Goal: Transaction & Acquisition: Obtain resource

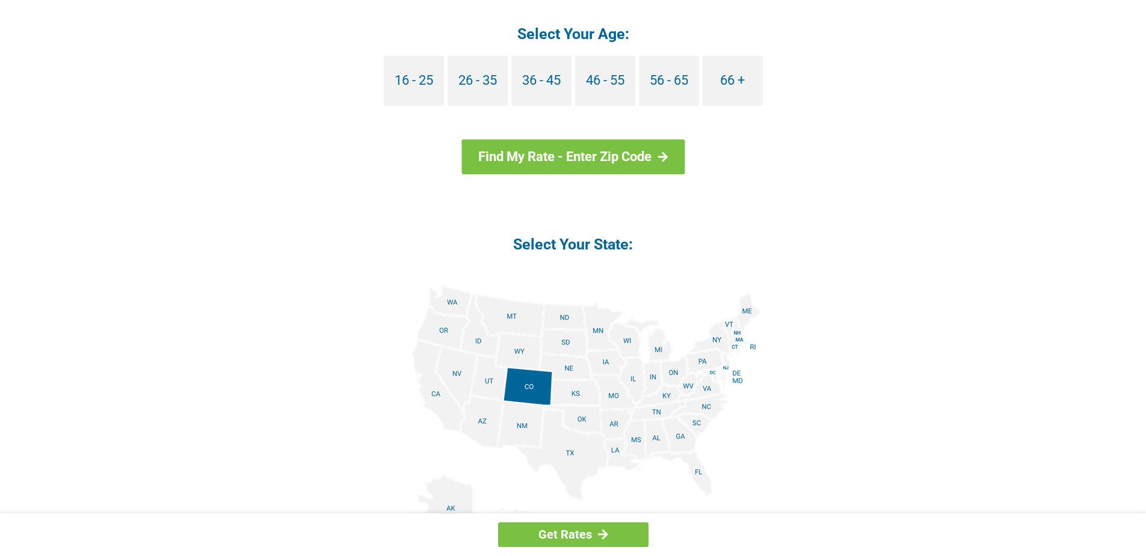
scroll to position [1383, 0]
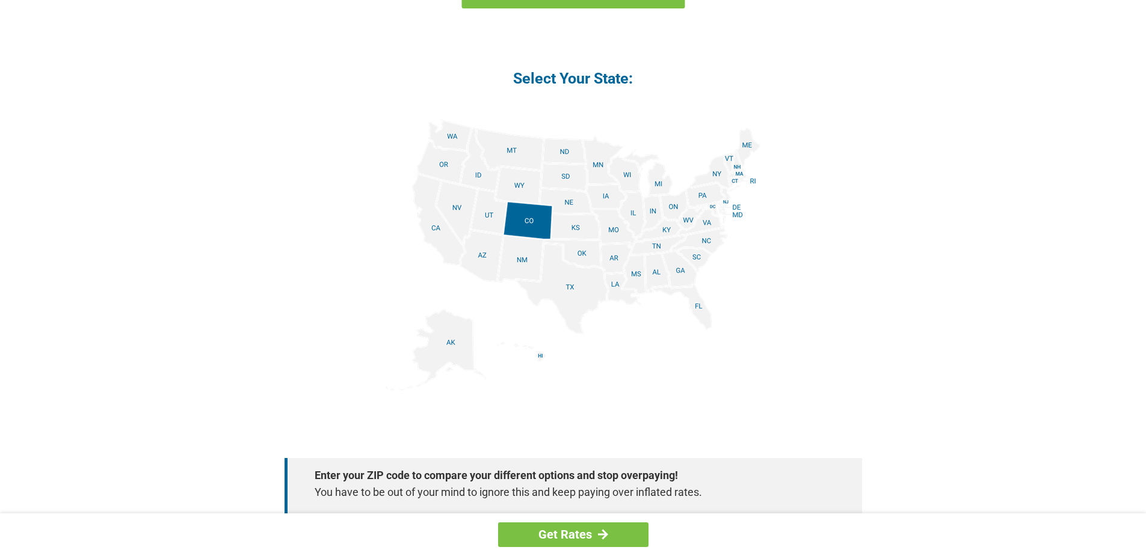
click at [636, 272] on img at bounding box center [573, 255] width 375 height 271
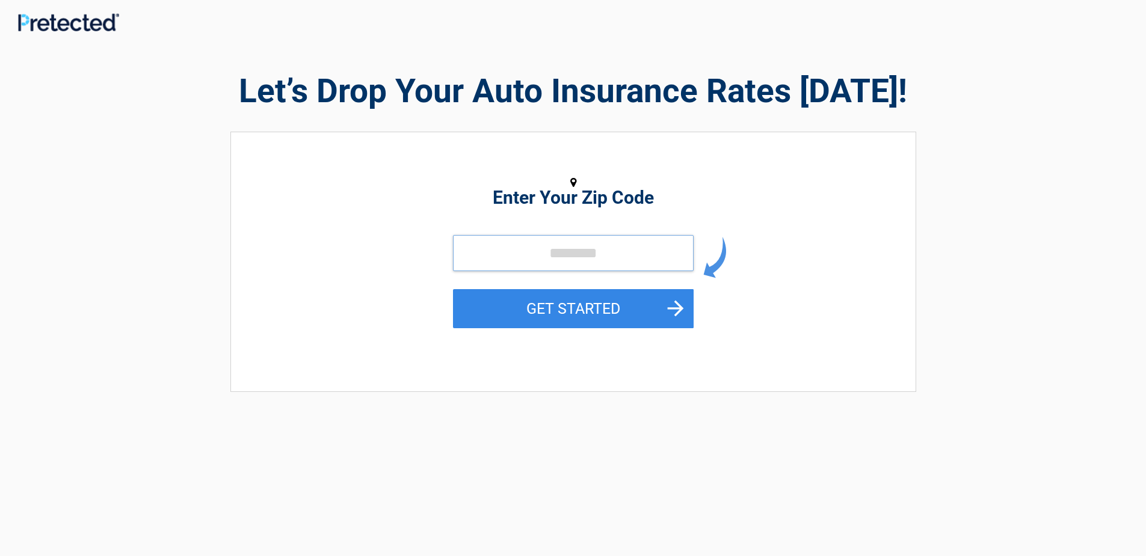
click at [567, 243] on input "tel" at bounding box center [573, 253] width 241 height 36
type input "*****"
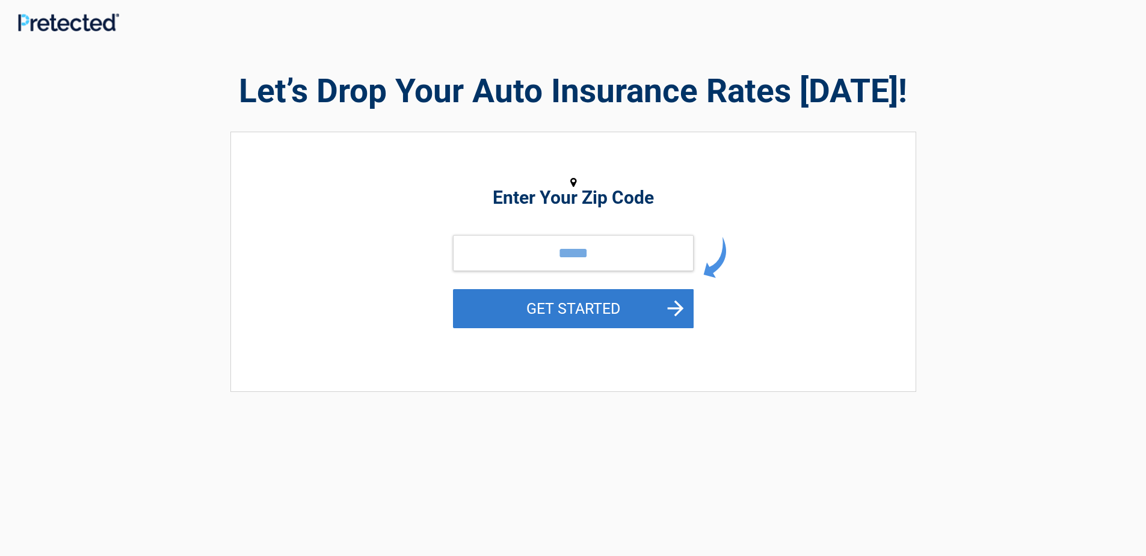
click at [593, 309] on button "GET STARTED" at bounding box center [573, 308] width 241 height 39
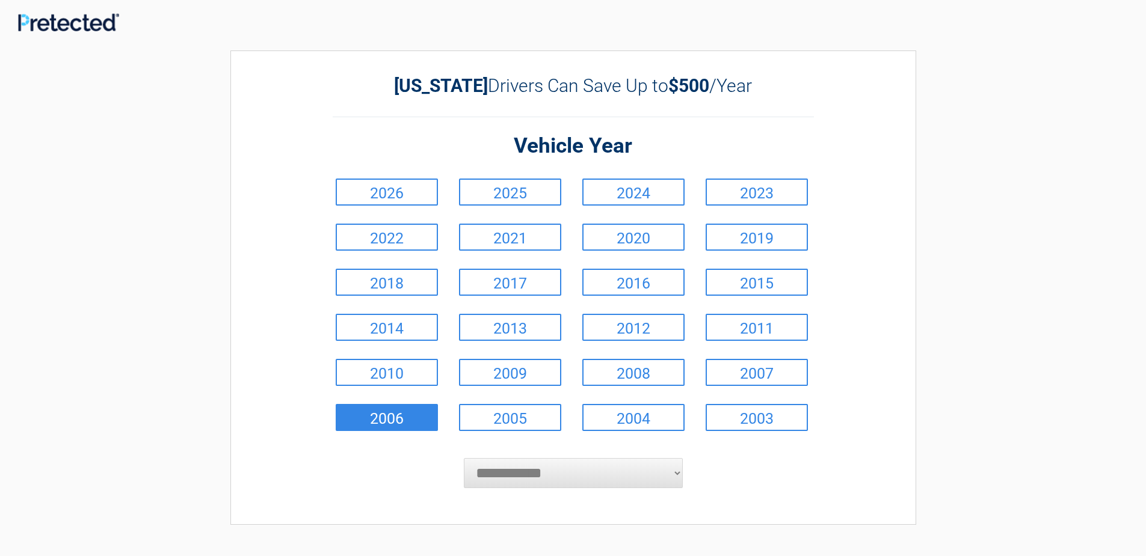
click at [417, 412] on link "2006" at bounding box center [387, 417] width 102 height 27
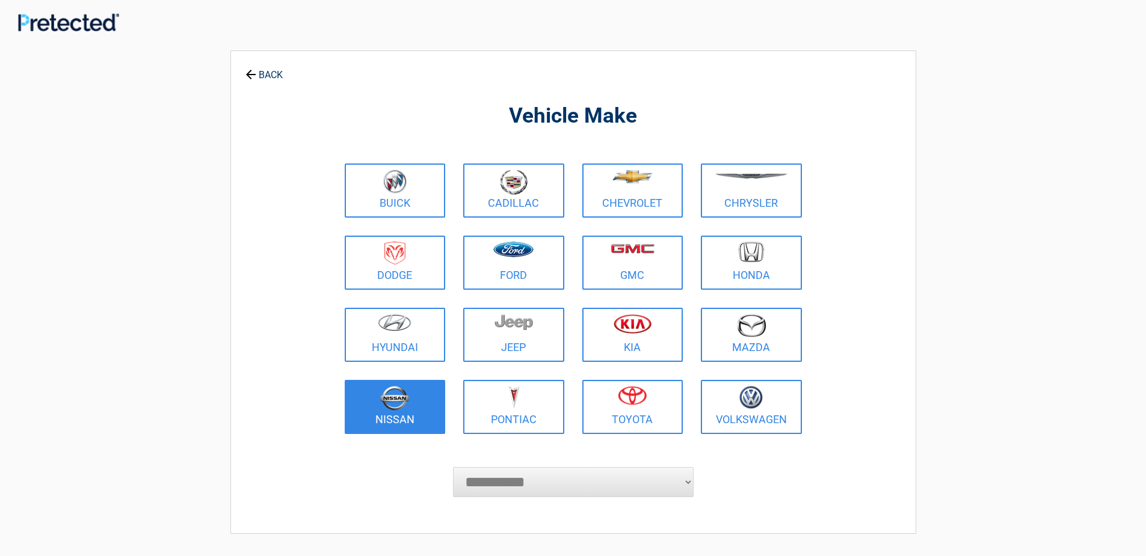
click at [399, 419] on link "Nissan" at bounding box center [395, 407] width 101 height 54
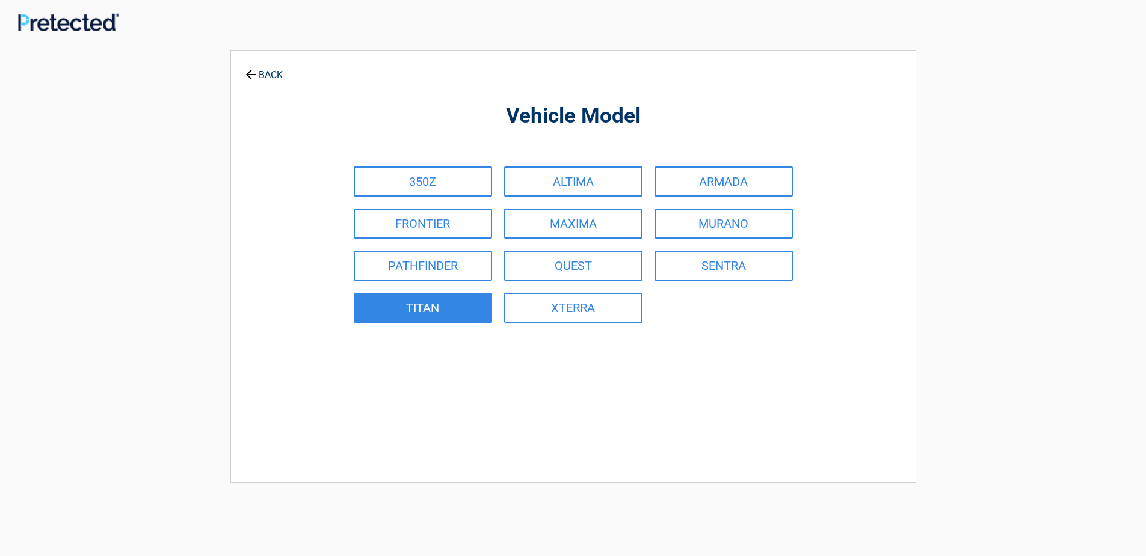
click at [419, 306] on link "TITAN" at bounding box center [423, 308] width 138 height 30
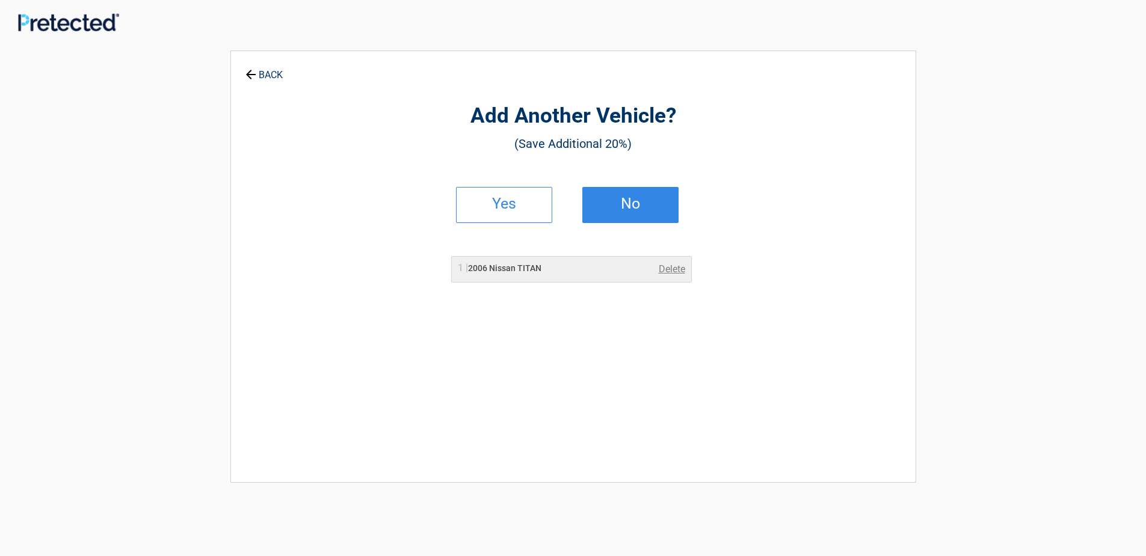
click at [642, 213] on link "No" at bounding box center [630, 205] width 96 height 36
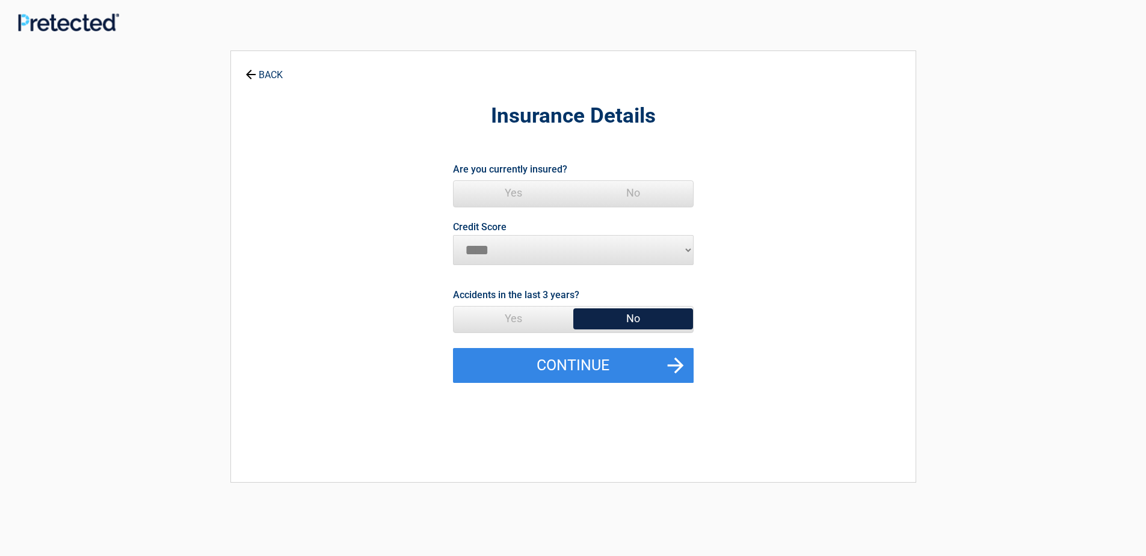
click at [643, 315] on span "No" at bounding box center [633, 319] width 120 height 24
click at [613, 316] on span "No" at bounding box center [633, 319] width 120 height 24
click at [513, 193] on span "Yes" at bounding box center [514, 193] width 120 height 24
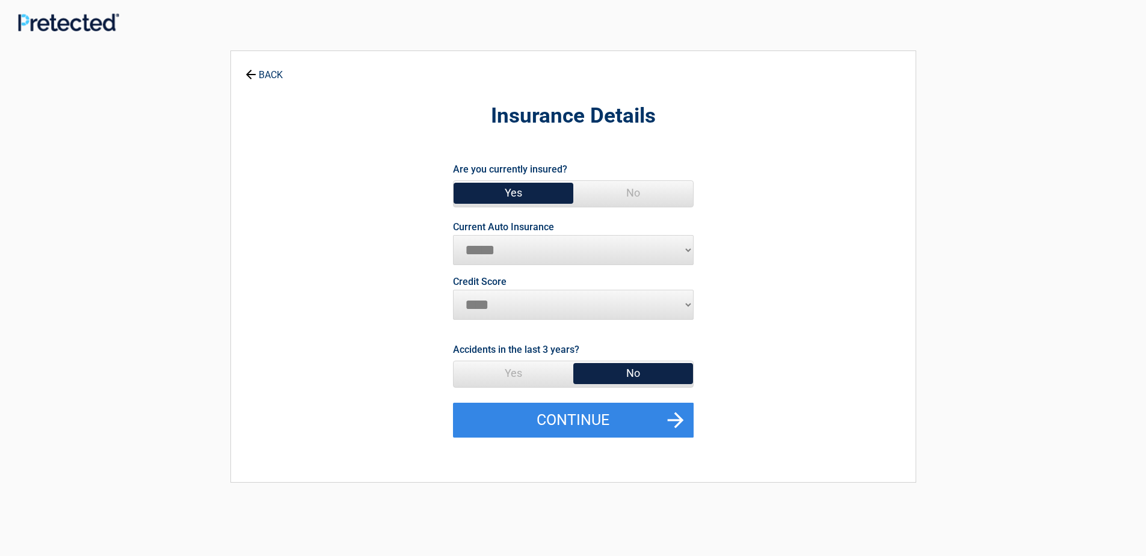
click at [631, 368] on span "No" at bounding box center [633, 373] width 120 height 24
click at [599, 423] on button "Continue" at bounding box center [573, 420] width 241 height 35
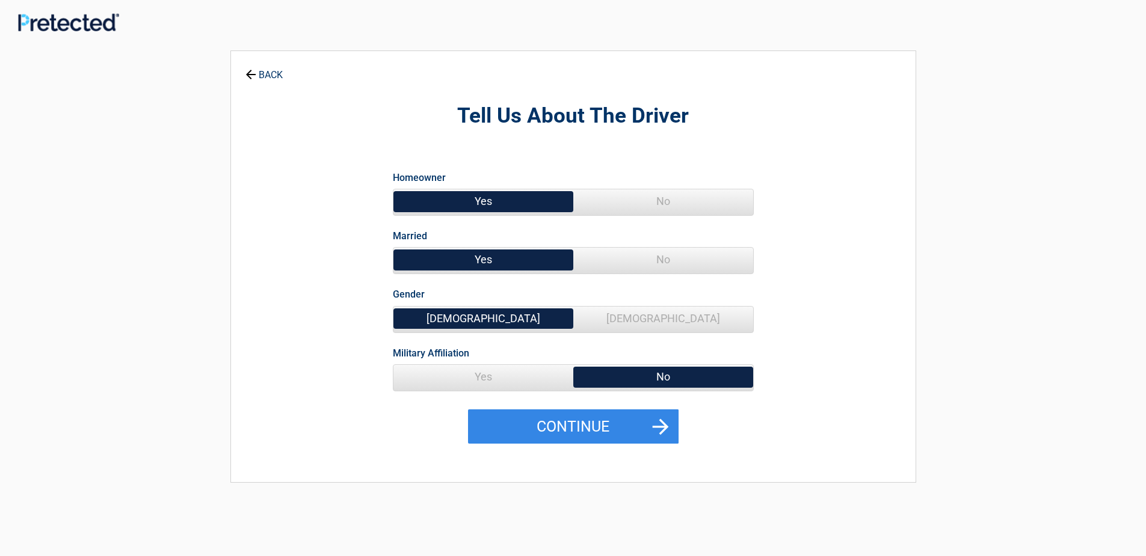
click at [481, 371] on span "Yes" at bounding box center [483, 377] width 180 height 24
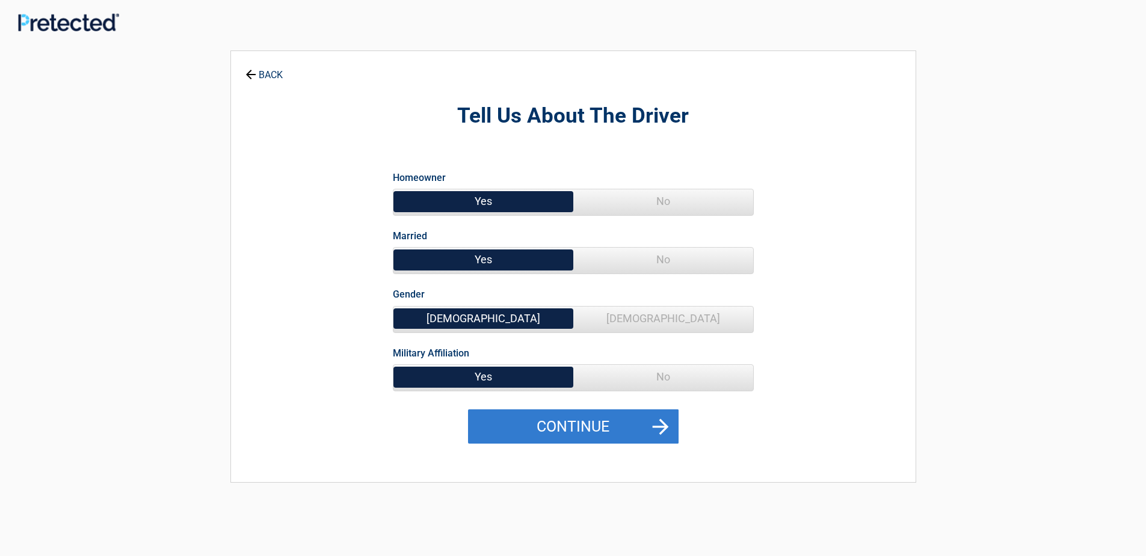
click at [583, 426] on button "Continue" at bounding box center [573, 427] width 211 height 35
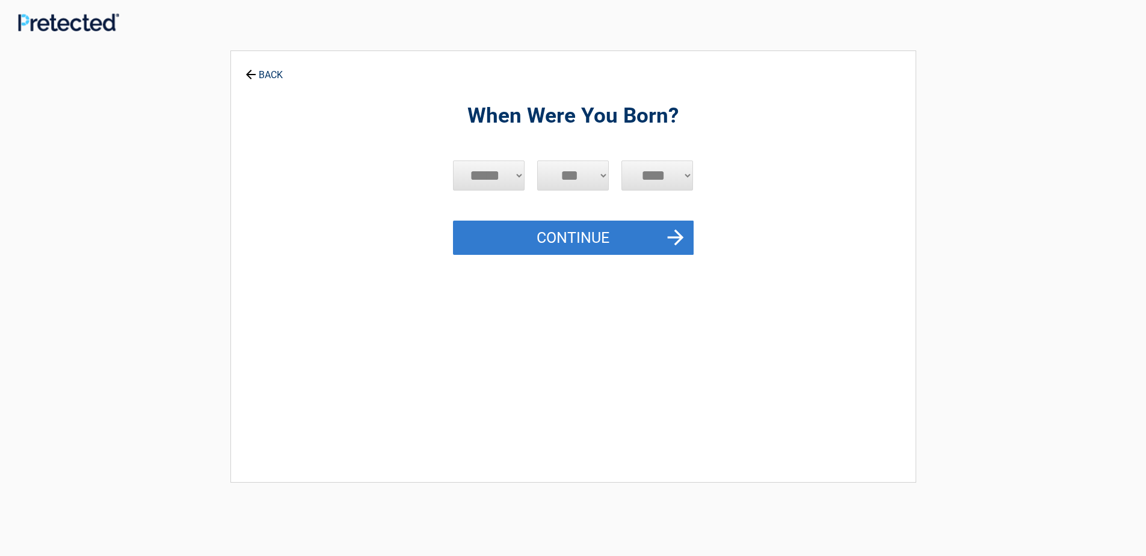
click at [580, 232] on button "Continue" at bounding box center [573, 238] width 241 height 35
click at [603, 232] on button "Continue" at bounding box center [573, 238] width 241 height 35
